Goal: Information Seeking & Learning: Check status

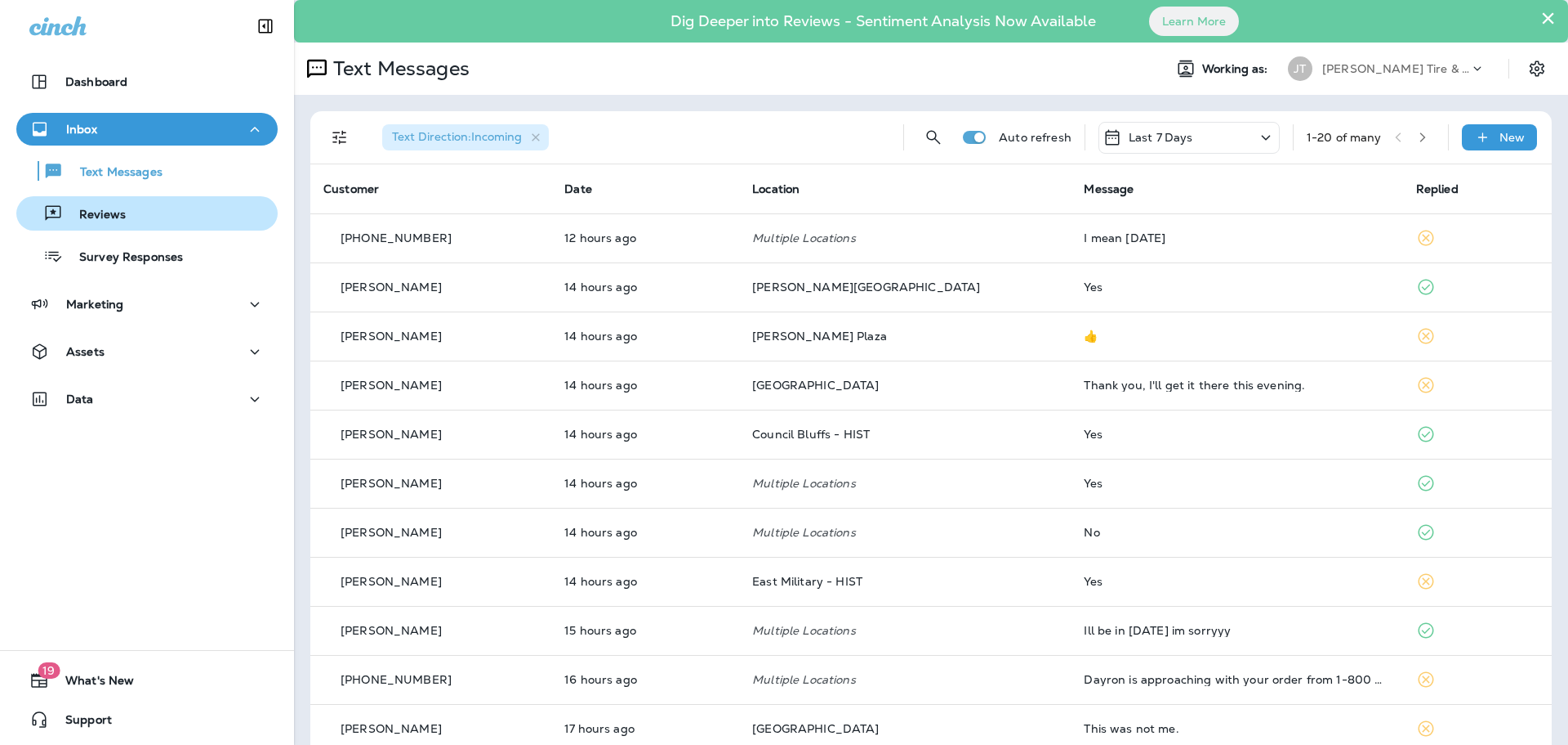
click at [124, 210] on div "Reviews" at bounding box center [147, 213] width 248 height 25
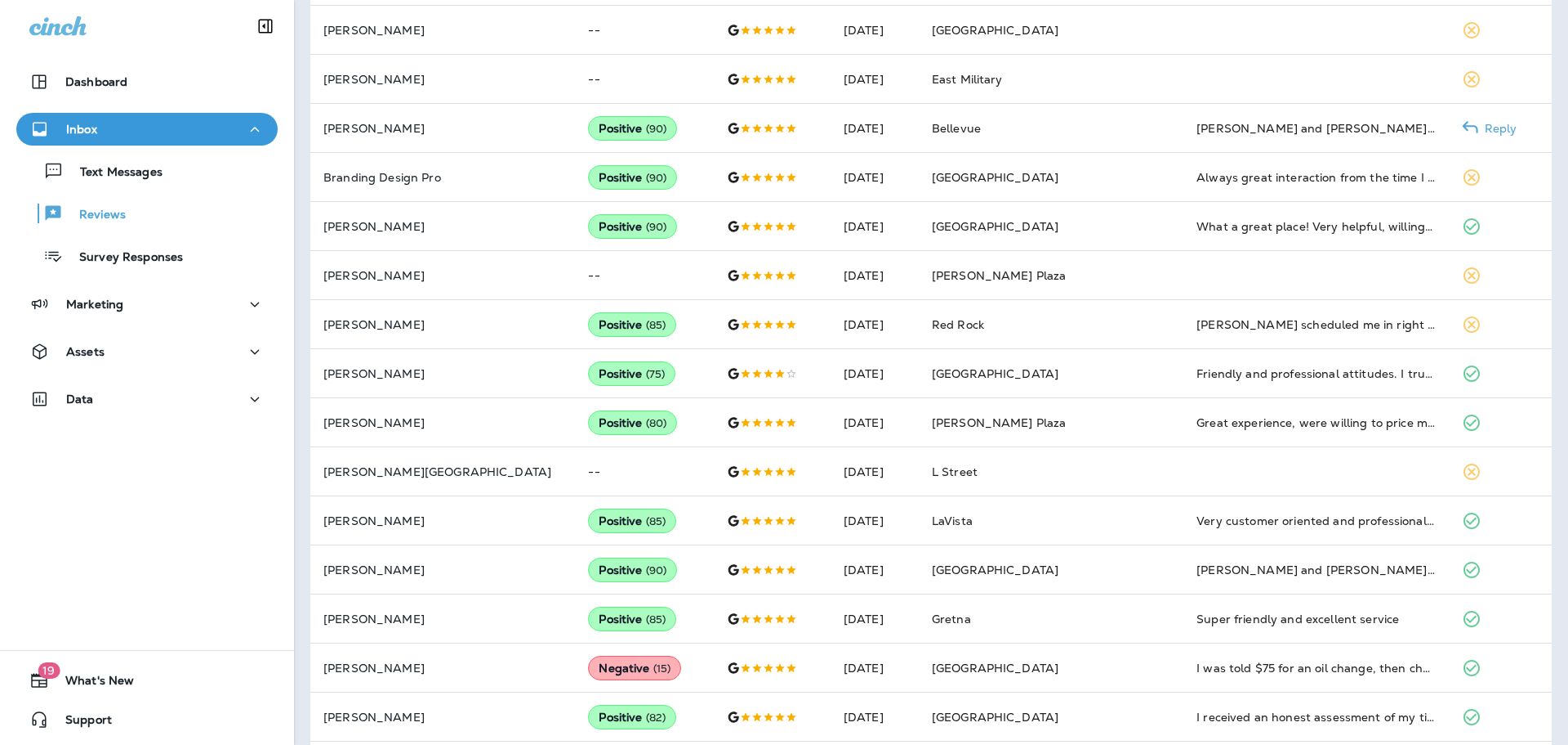
scroll to position [654, 0]
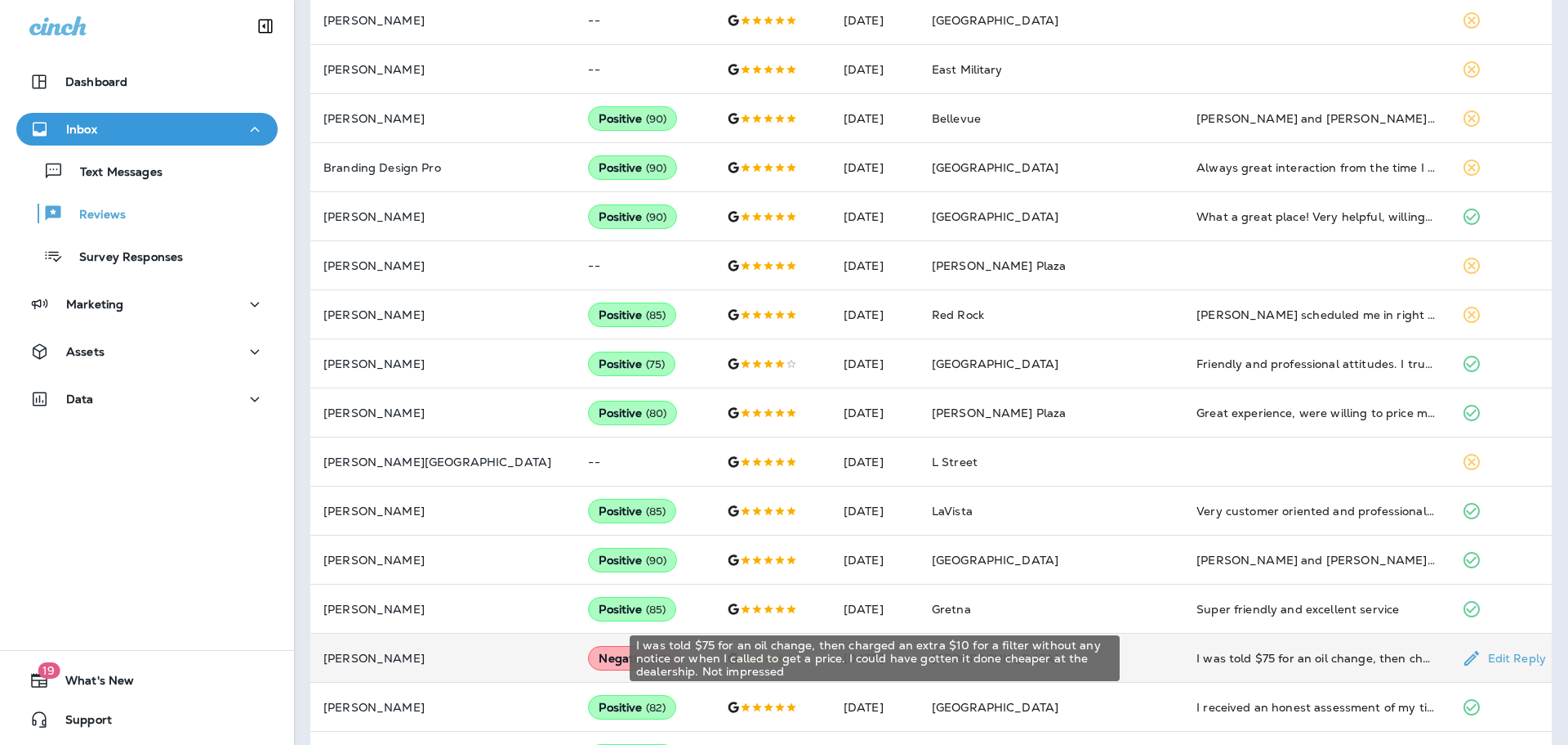
click at [1219, 651] on div "I was told $75 for an oil change, then charged an extra $10 for a filter withou…" at bounding box center [1316, 657] width 238 height 17
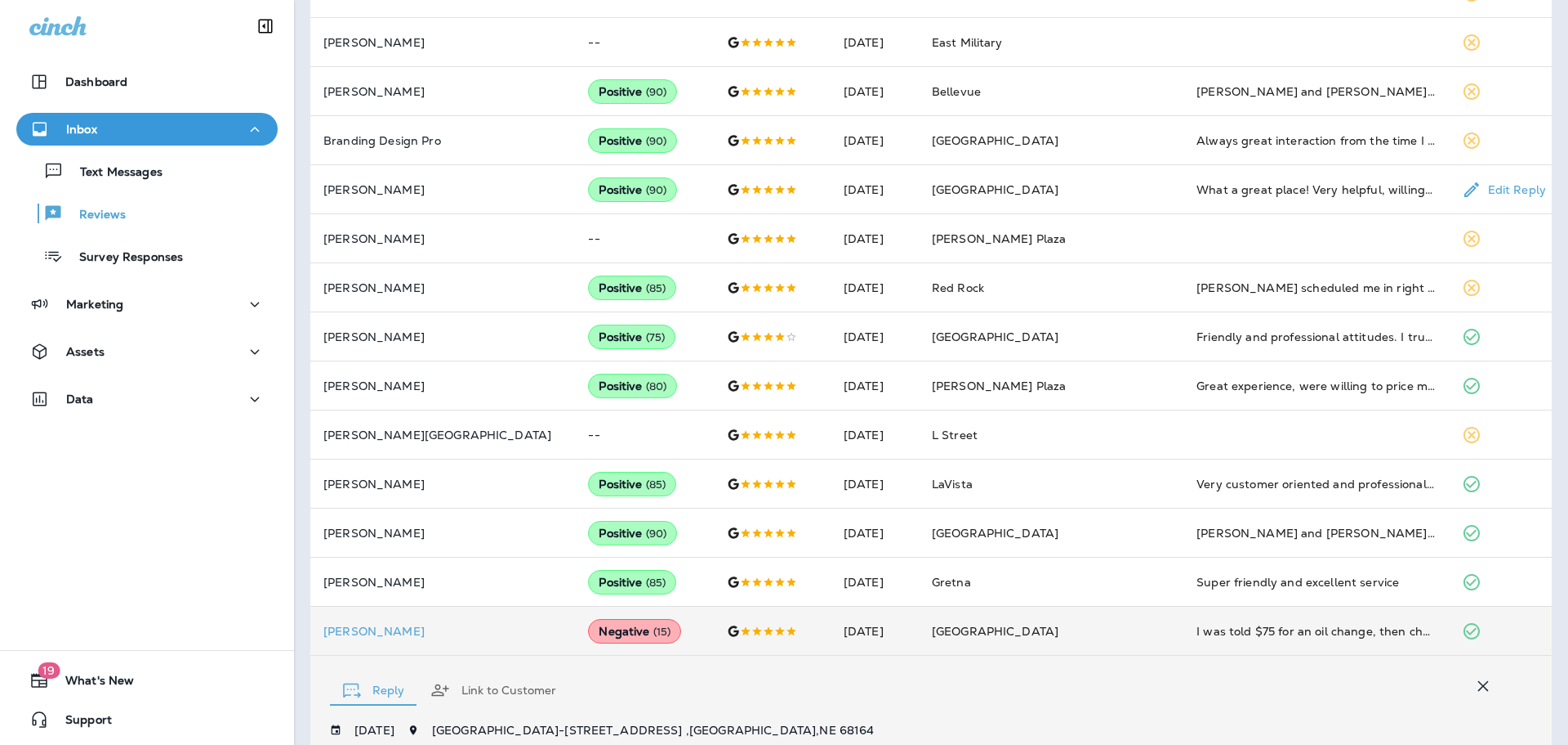
scroll to position [354, 0]
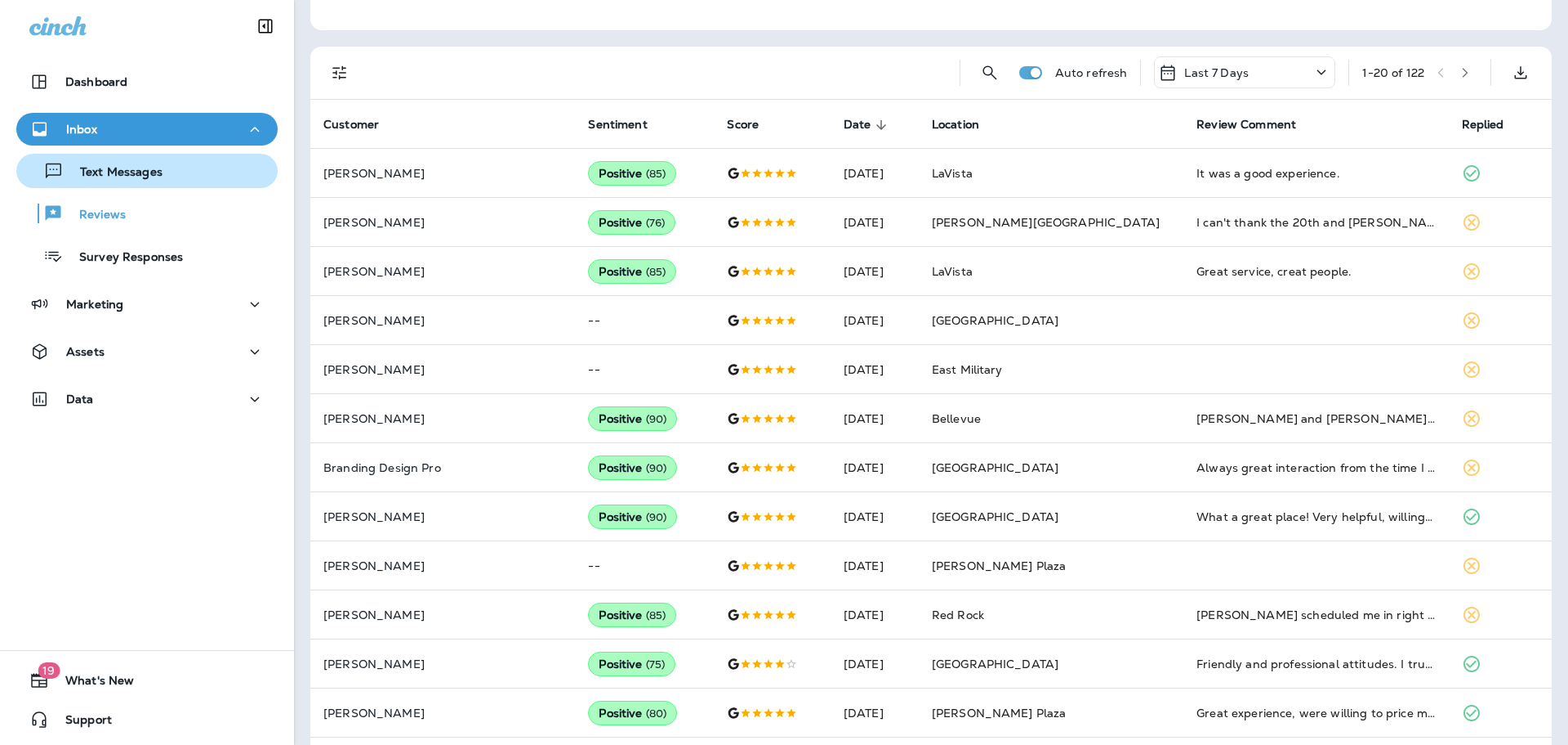
click at [140, 174] on p "Text Messages" at bounding box center [113, 173] width 98 height 16
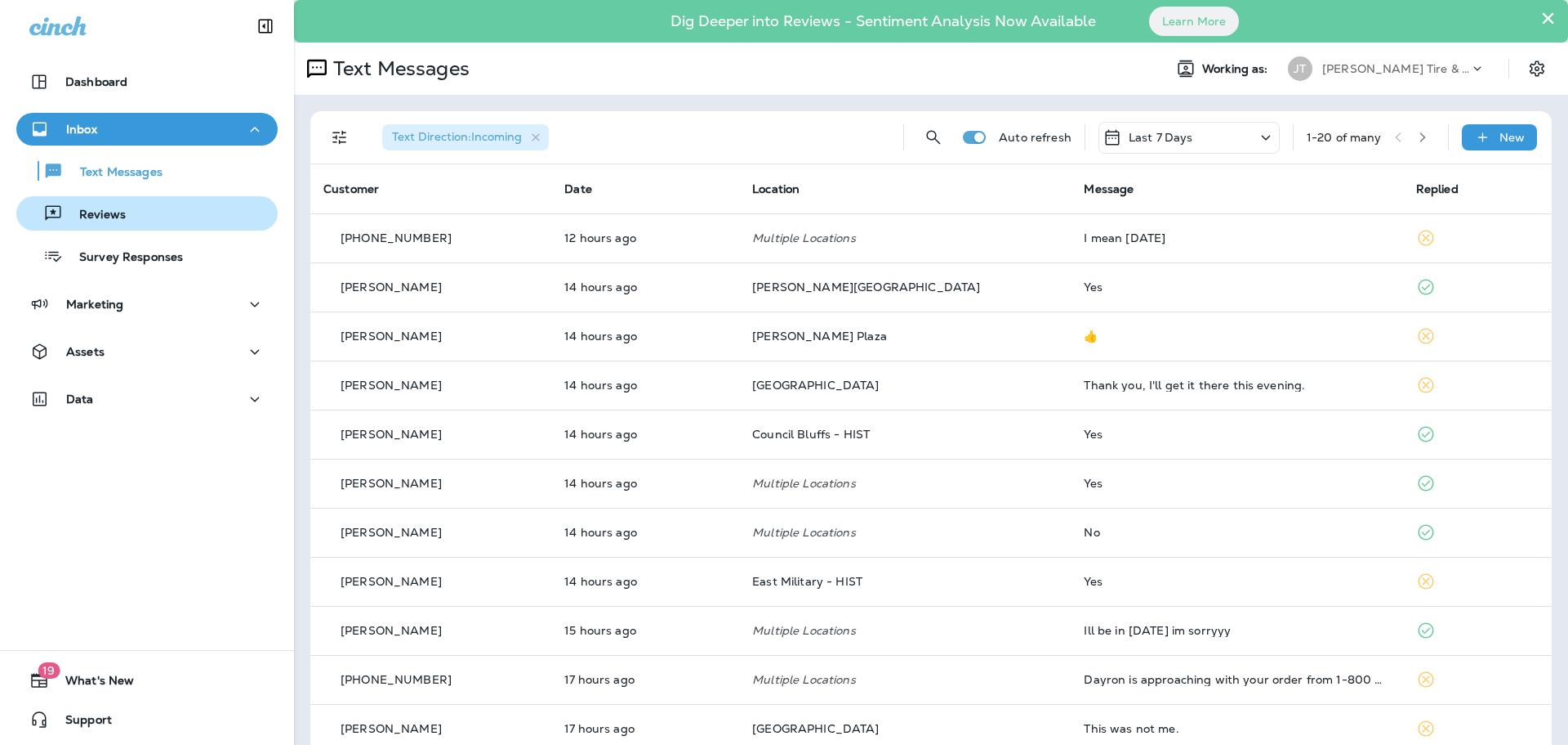
click at [149, 202] on div "Reviews" at bounding box center [147, 213] width 248 height 25
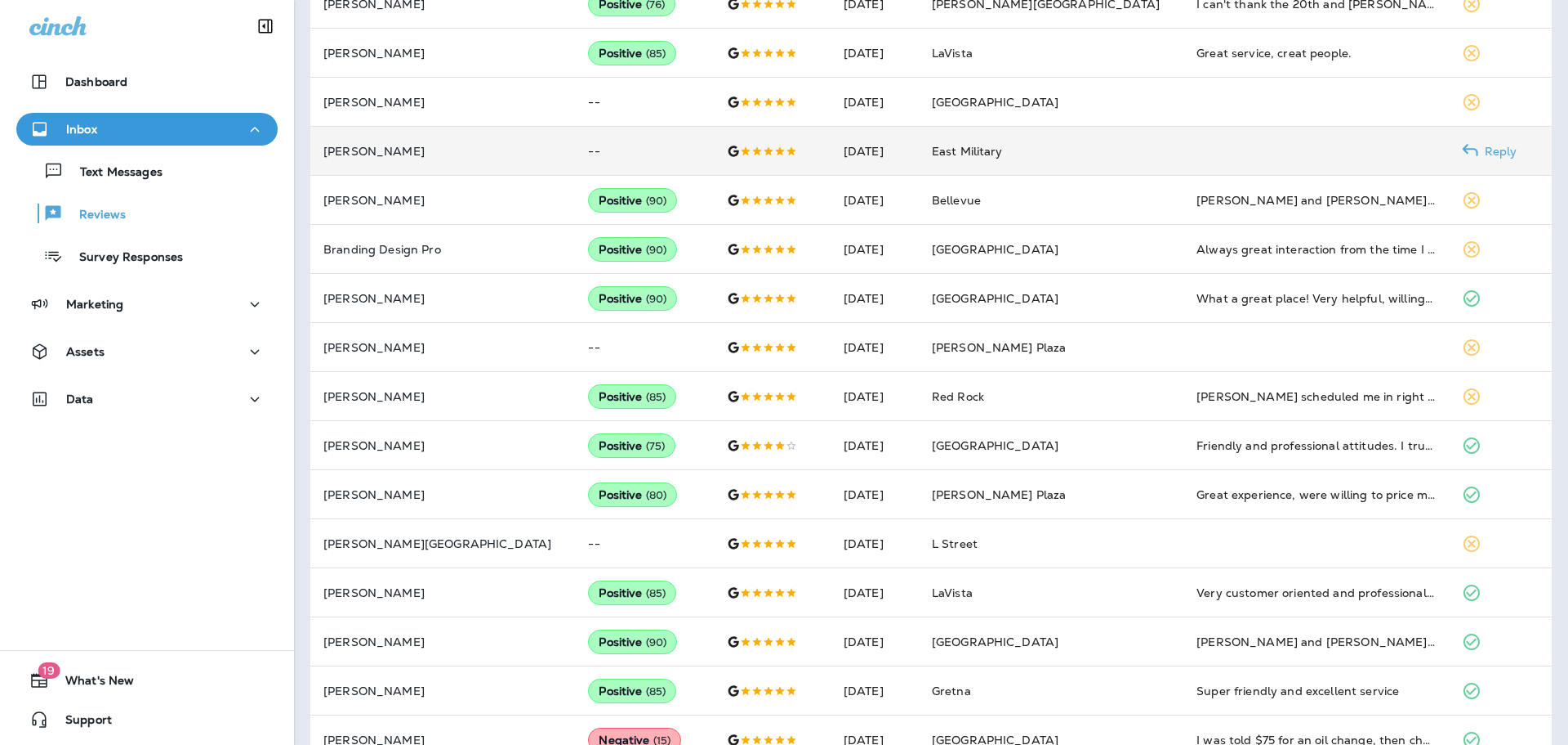
scroll to position [755, 0]
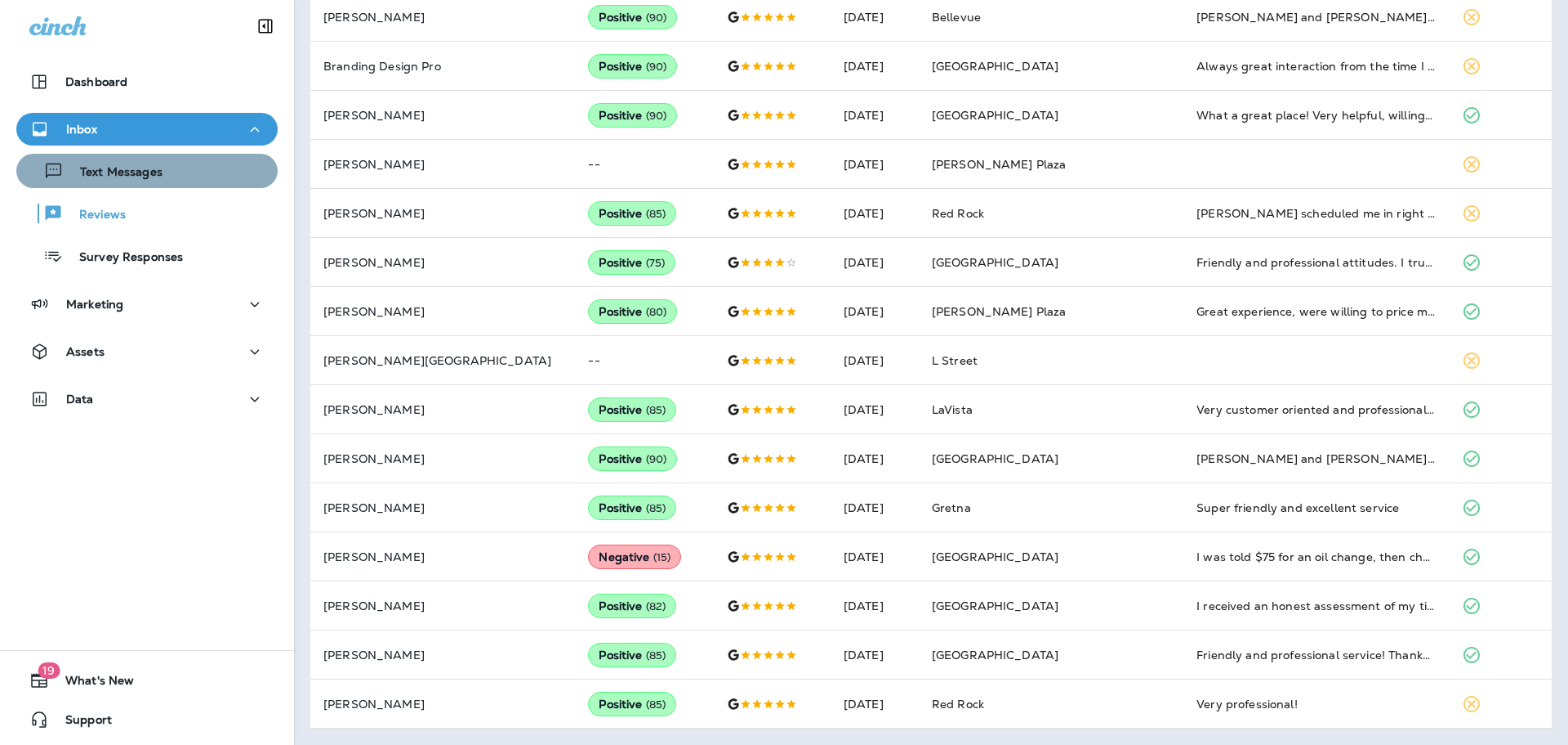
click at [161, 161] on div "Text Messages" at bounding box center [93, 170] width 140 height 25
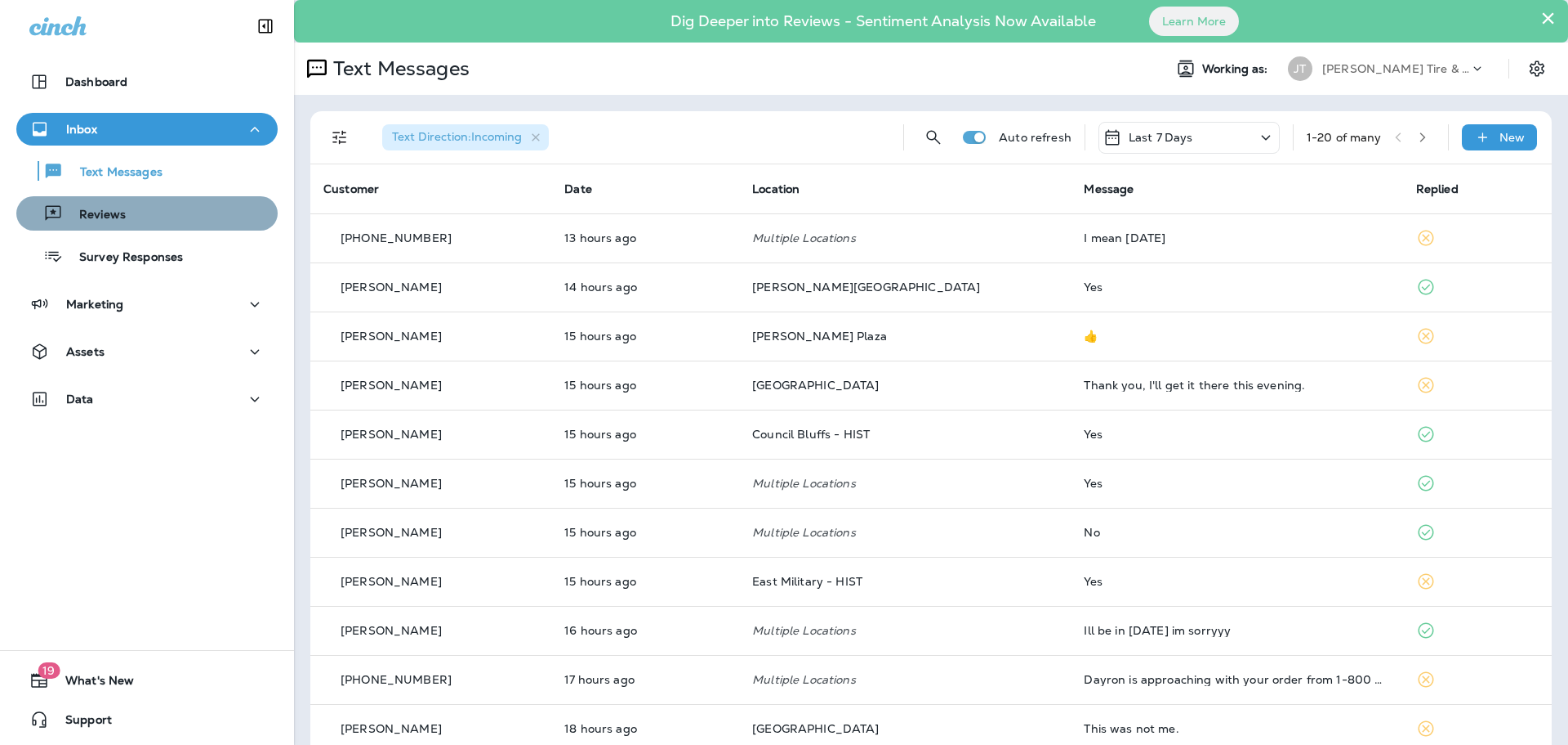
click at [185, 211] on div "Reviews" at bounding box center [147, 213] width 248 height 25
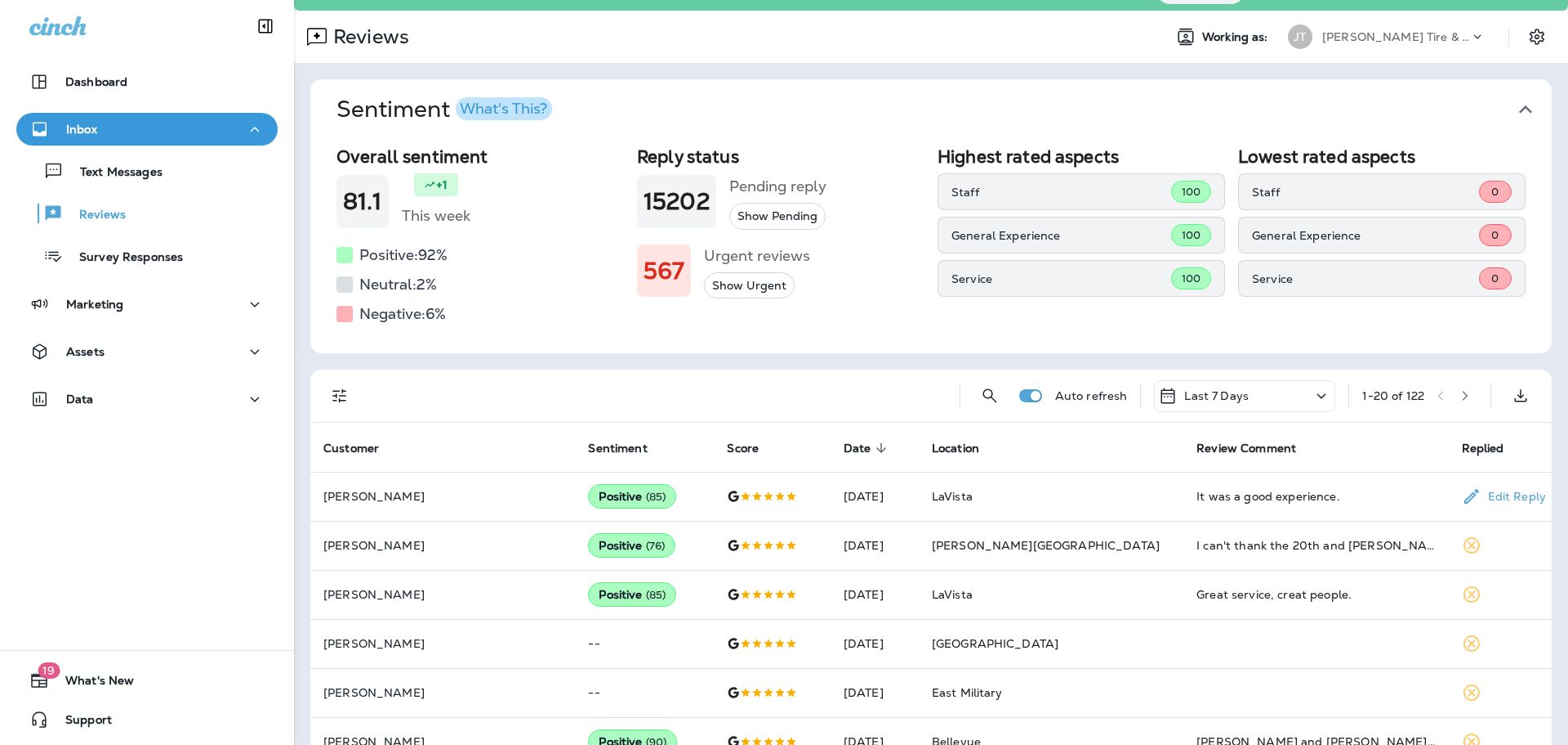
scroll to position [82, 0]
